Goal: Task Accomplishment & Management: Manage account settings

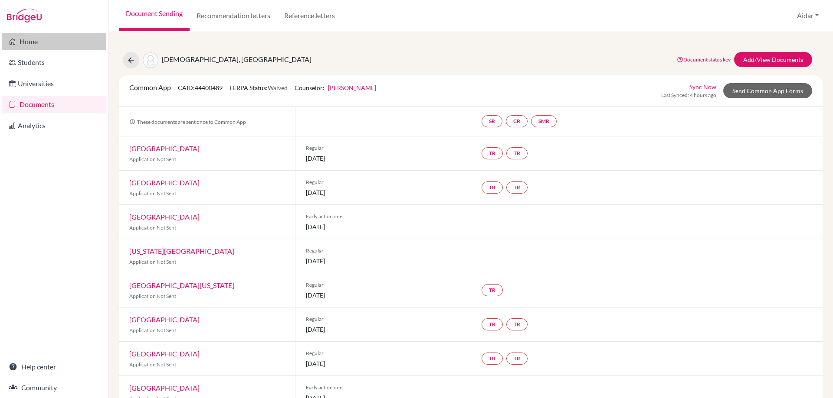
click at [38, 43] on link "Home" at bounding box center [54, 41] width 105 height 17
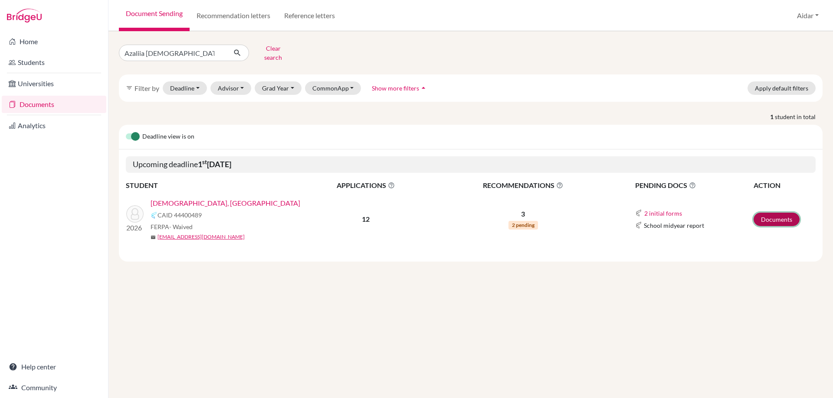
click at [776, 216] on link "Documents" at bounding box center [776, 219] width 46 height 13
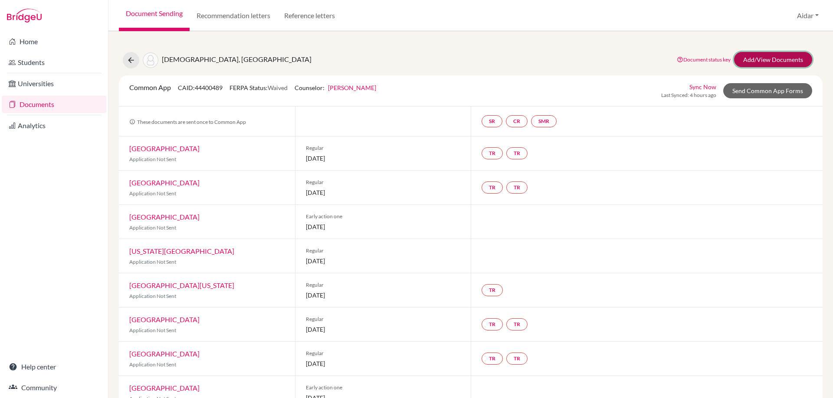
click at [757, 58] on link "Add/View Documents" at bounding box center [773, 59] width 78 height 15
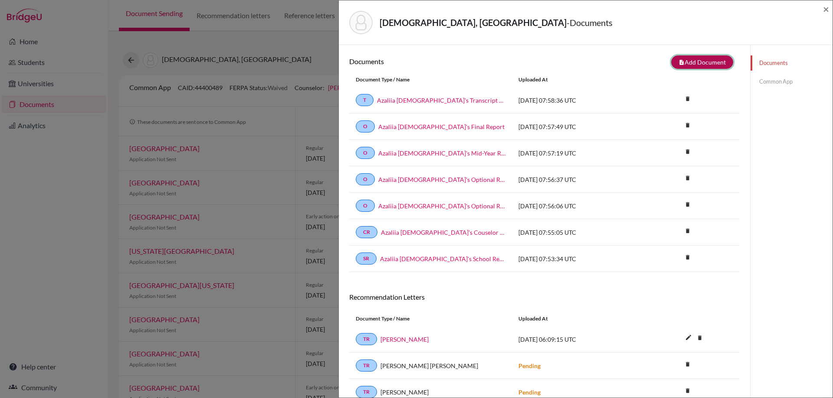
click at [704, 61] on button "note_add Add Document" at bounding box center [702, 62] width 62 height 13
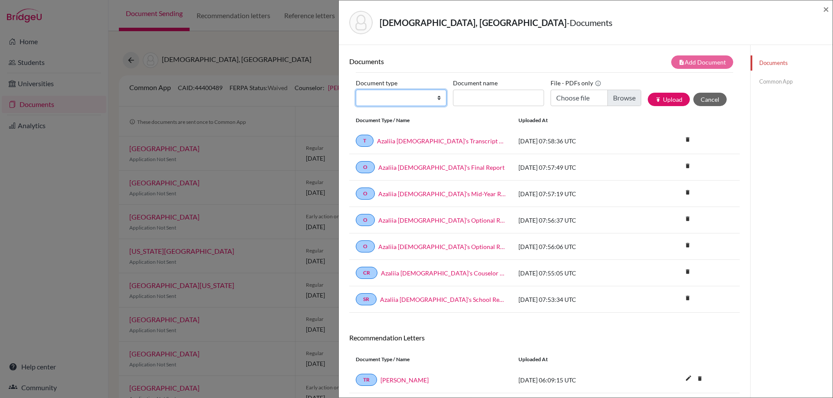
click at [436, 98] on select "Change explanation for Common App reports Counselor recommendation Internationa…" at bounding box center [401, 98] width 91 height 16
select select "4"
click at [356, 90] on select "Change explanation for Common App reports Counselor recommendation Internationa…" at bounding box center [401, 98] width 91 height 16
click at [470, 99] on input "Document name" at bounding box center [498, 98] width 91 height 16
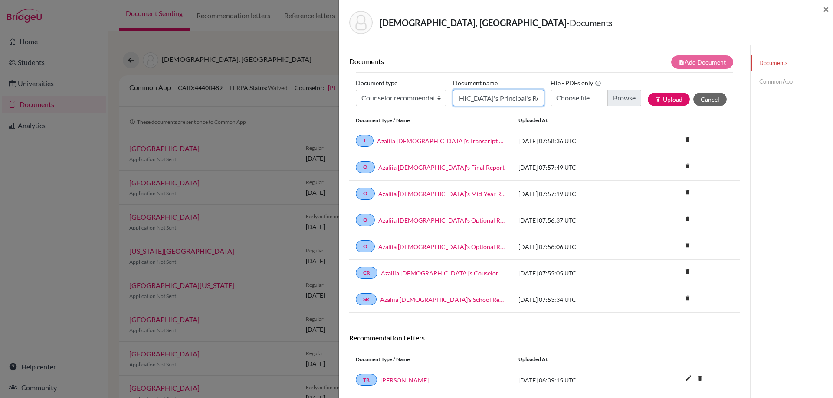
type input "Azaliia Islamova's Principal's Recommendation"
click at [615, 97] on input "Choose file" at bounding box center [595, 98] width 91 height 16
type input "C:\fakepath\Azaliia Islamova's Principal's Recommendation Letter.pdf"
click at [666, 101] on button "publish Upload" at bounding box center [668, 99] width 42 height 13
